Goal: Task Accomplishment & Management: Complete application form

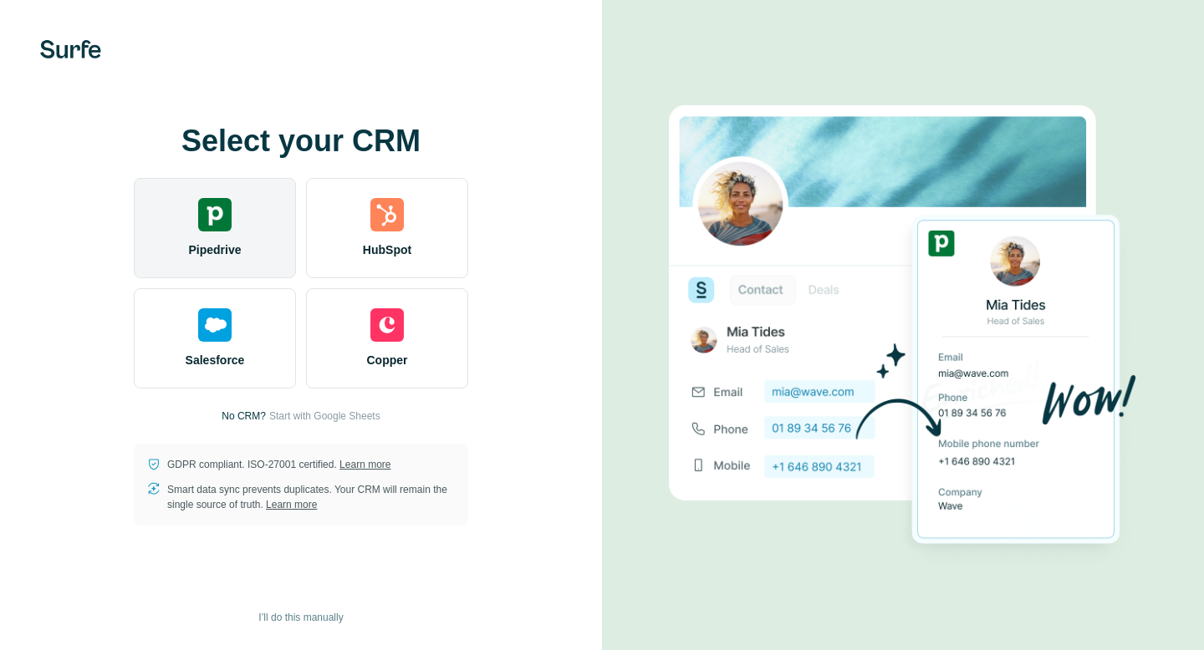
click at [186, 207] on div "Pipedrive" at bounding box center [215, 228] width 162 height 100
